Goal: Find contact information: Find contact information

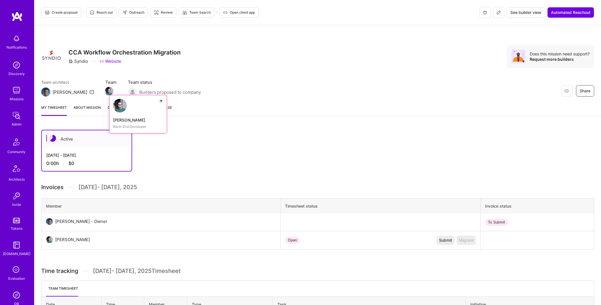
click at [105, 91] on img at bounding box center [109, 91] width 9 height 9
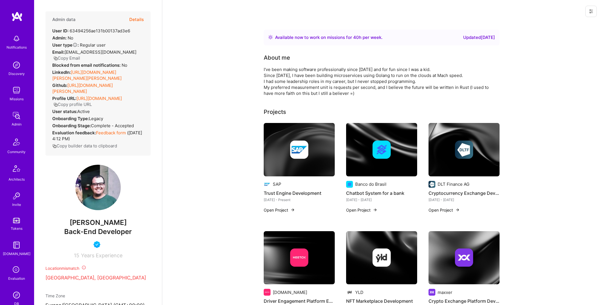
click at [104, 70] on link "[URL][DOMAIN_NAME][PERSON_NAME][PERSON_NAME]" at bounding box center [86, 75] width 69 height 11
click at [138, 15] on button "Details" at bounding box center [136, 19] width 14 height 16
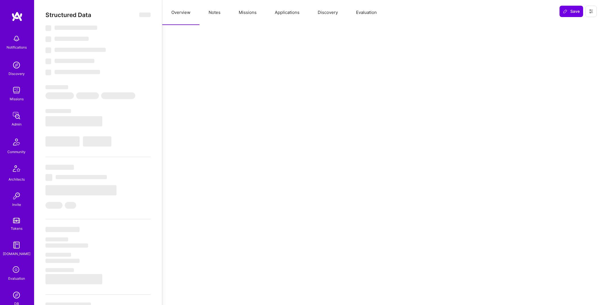
select select "Right Now"
select select "5"
select select "4"
select select "6"
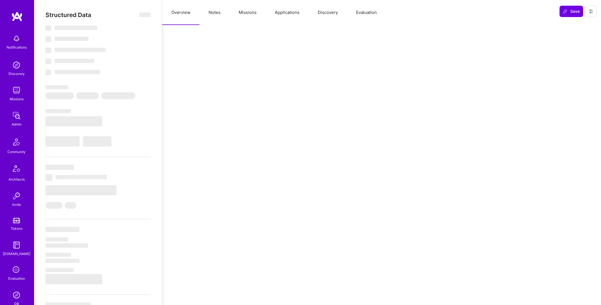
select select "PT"
